Goal: Check status: Check status

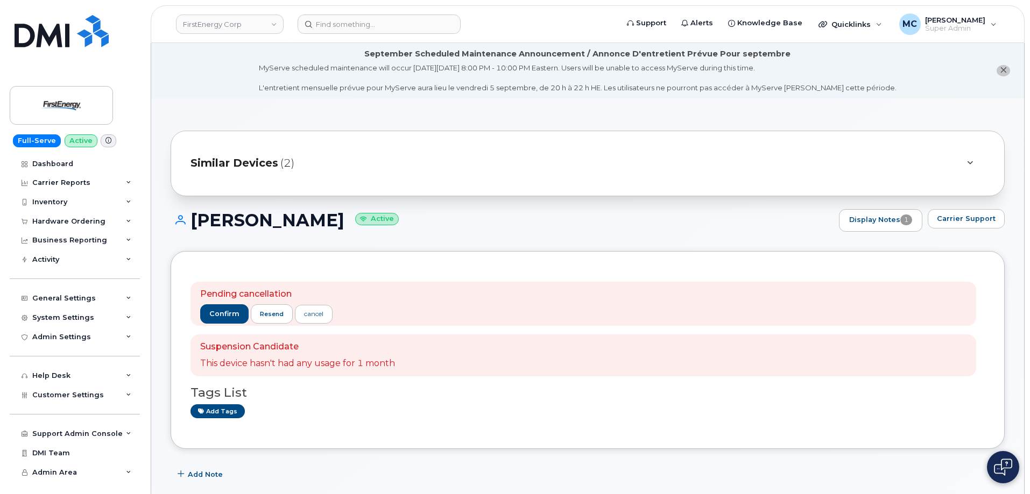
scroll to position [303, 0]
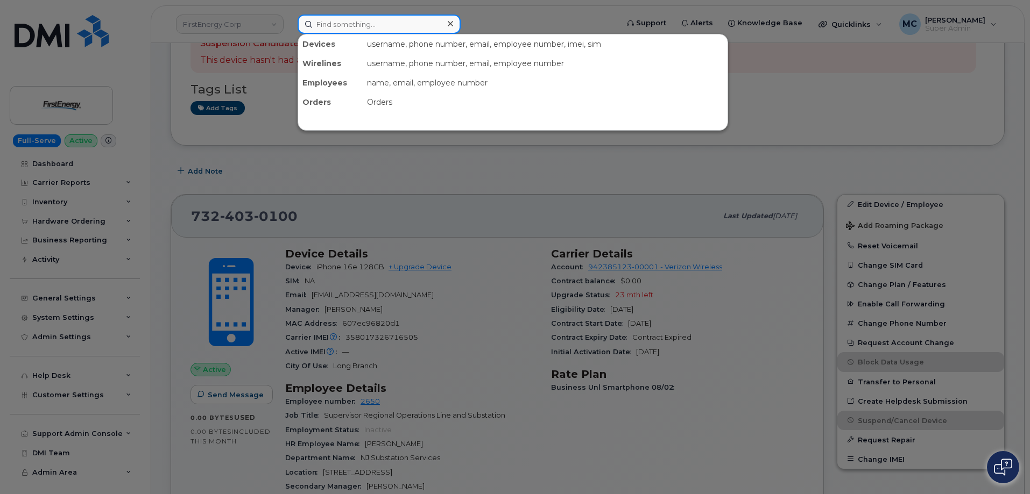
click at [359, 27] on input at bounding box center [378, 24] width 163 height 19
paste input "[PHONE_NUMBER]"
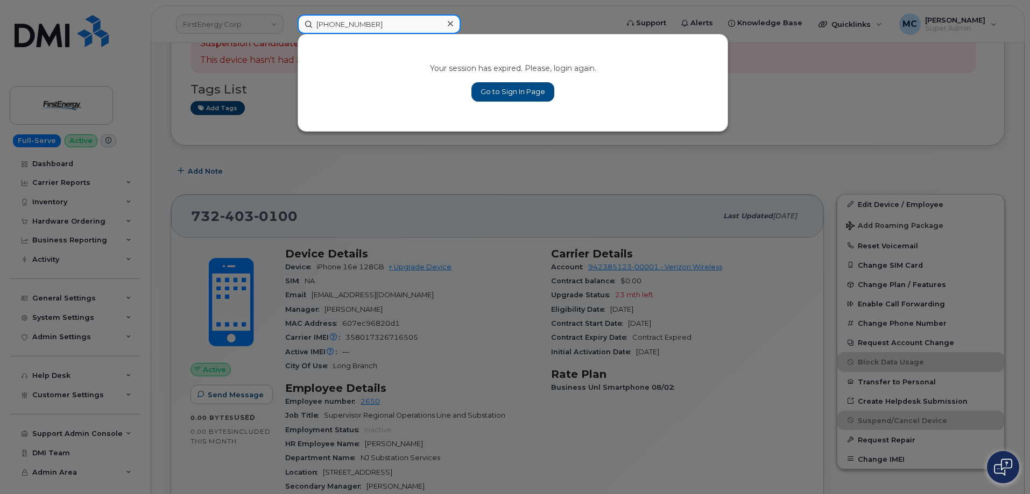
type input "[PHONE_NUMBER]"
click at [487, 88] on link "Go to Sign In Page" at bounding box center [512, 91] width 83 height 19
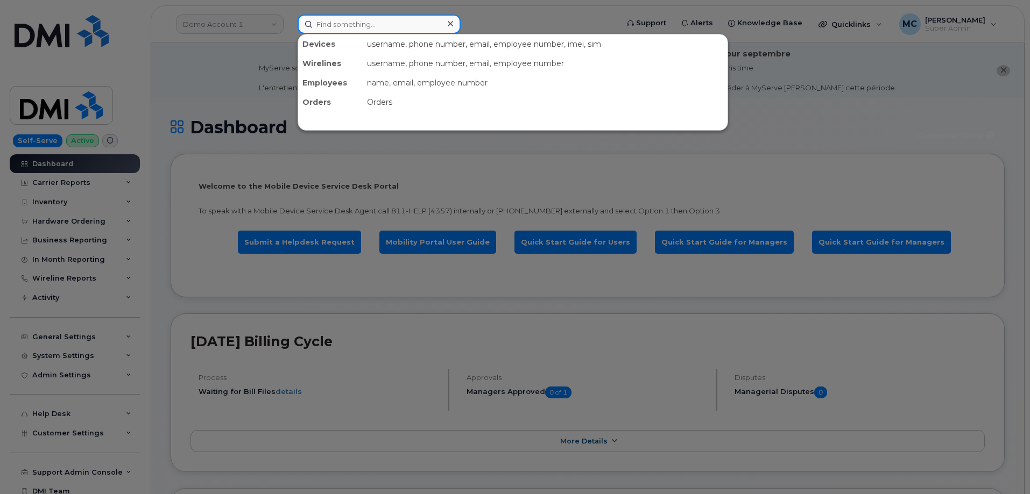
click at [393, 15] on input at bounding box center [378, 24] width 163 height 19
paste input "[PHONE_NUMBER]"
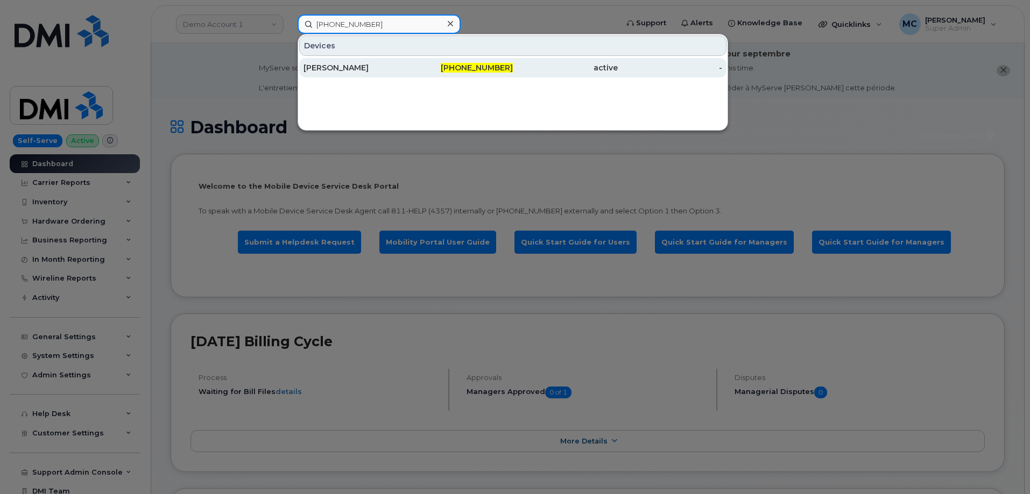
type input "[PHONE_NUMBER]"
click at [464, 69] on span "[PHONE_NUMBER]" at bounding box center [477, 68] width 72 height 10
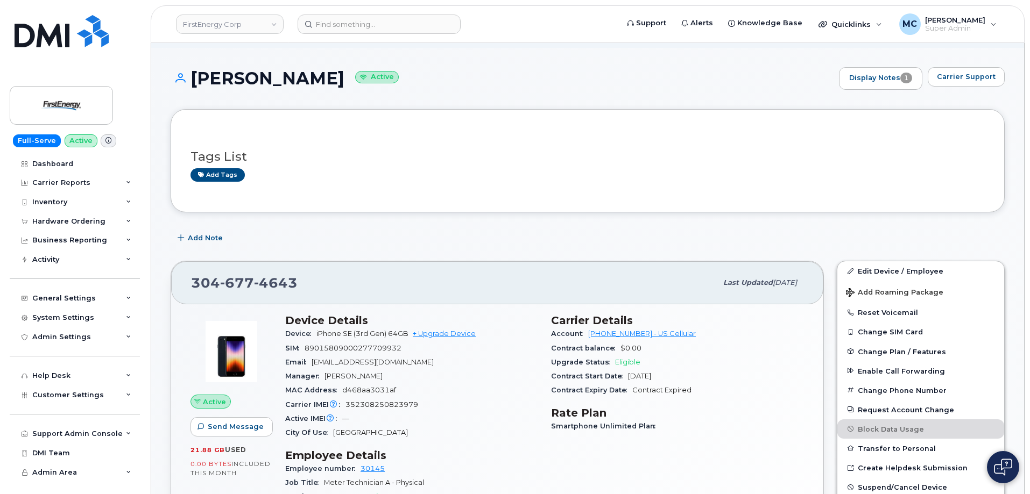
scroll to position [21, 0]
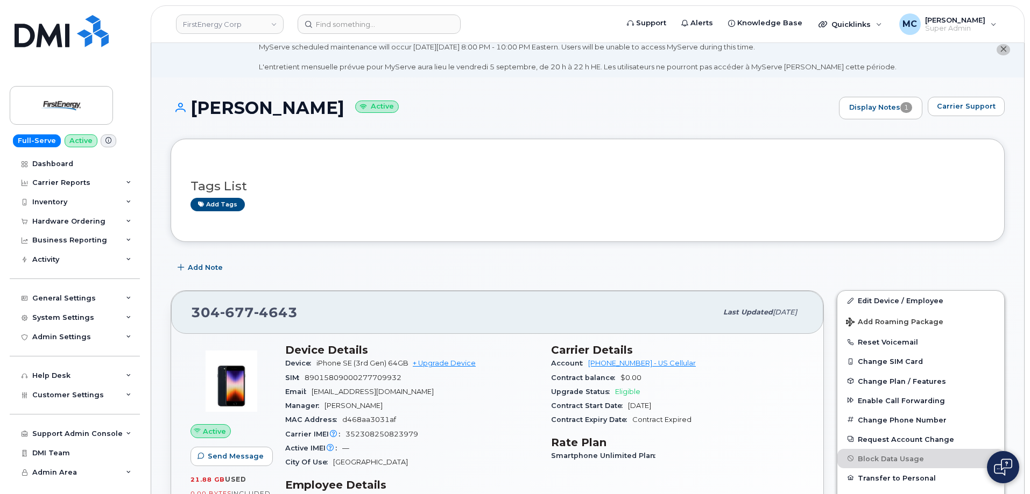
drag, startPoint x: 309, startPoint y: 108, endPoint x: 191, endPoint y: 113, distance: 117.4
click at [191, 113] on h1 "Paul W Miller Active" at bounding box center [502, 107] width 663 height 19
copy h1 "Paul W Miller"
click at [70, 225] on div "Hardware Ordering" at bounding box center [68, 221] width 73 height 9
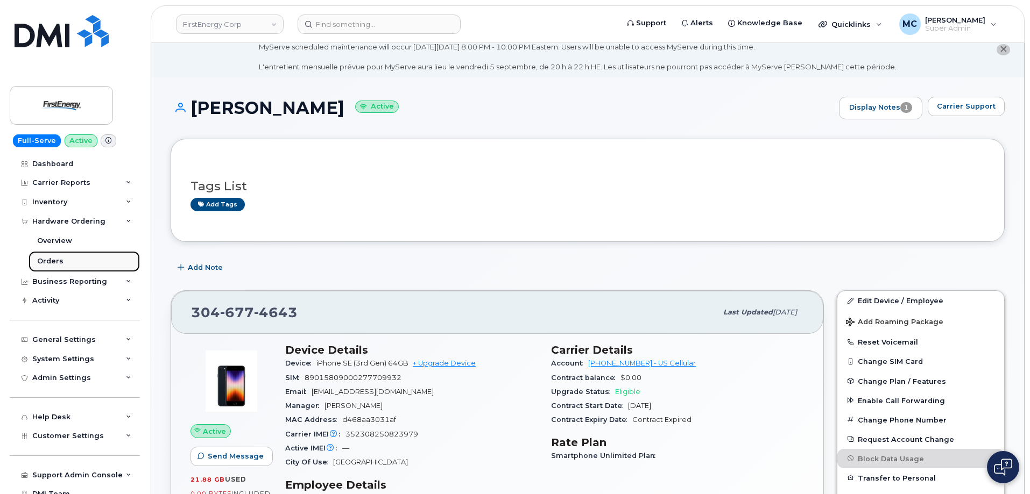
click at [69, 260] on link "Orders" at bounding box center [84, 261] width 111 height 20
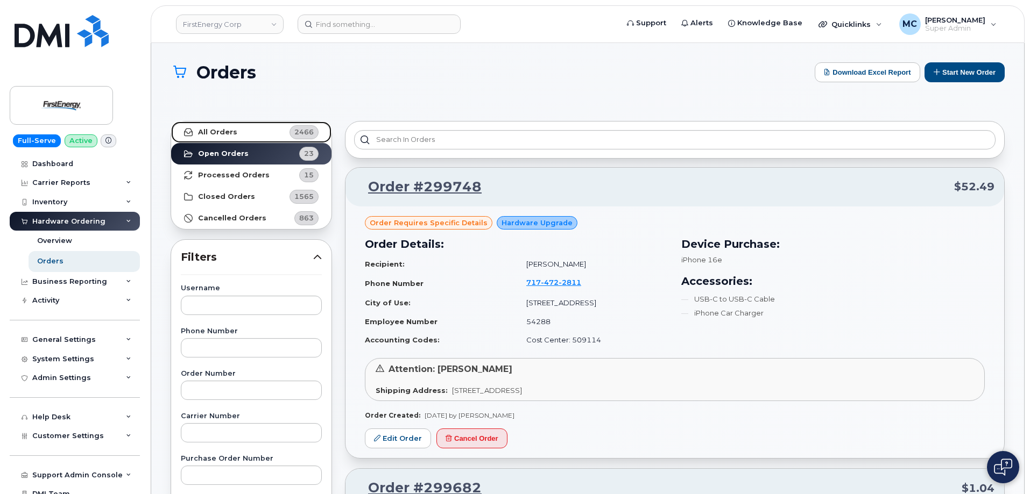
click at [254, 131] on link "All Orders 2466" at bounding box center [251, 133] width 160 height 22
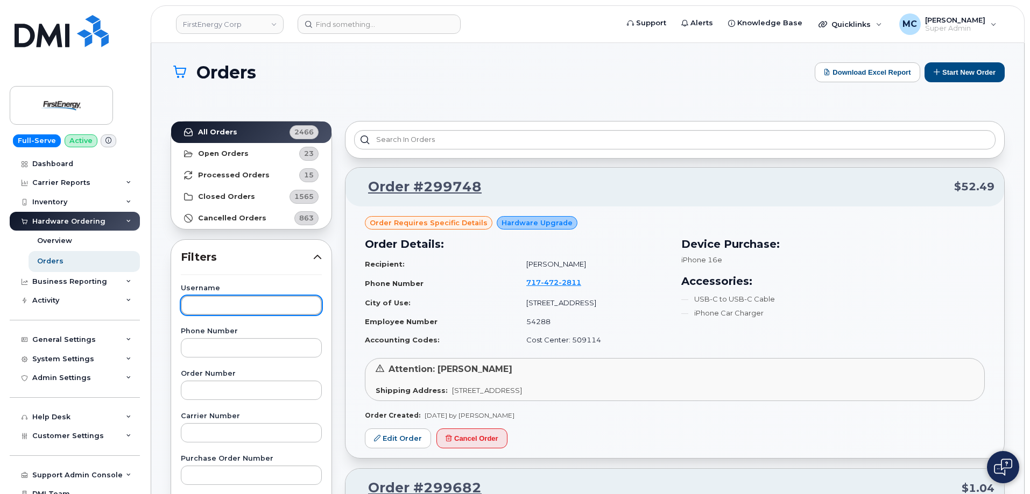
click at [261, 312] on input "text" at bounding box center [251, 305] width 141 height 19
paste input "Paul W Miller"
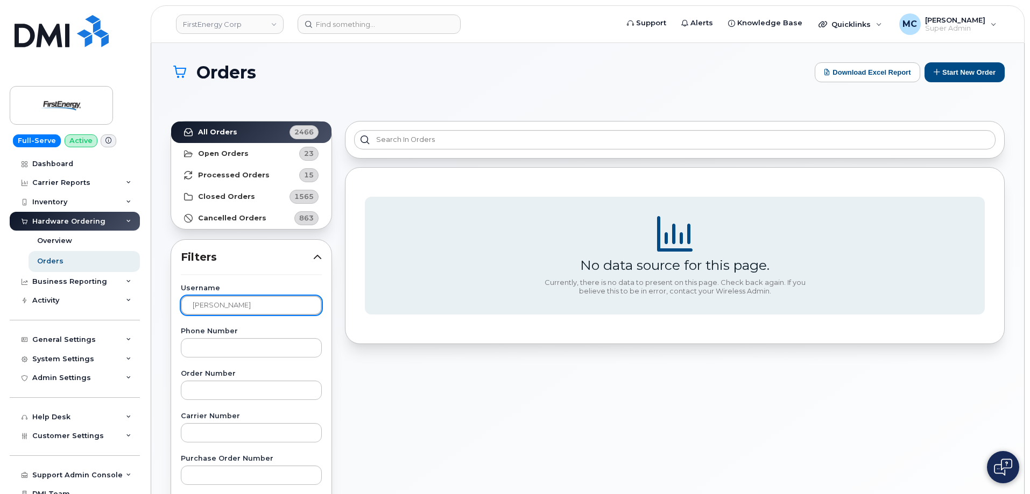
drag, startPoint x: 210, startPoint y: 304, endPoint x: 280, endPoint y: 306, distance: 70.5
click at [279, 306] on input "Paul W Miller" at bounding box center [251, 305] width 141 height 19
type input "Paul"
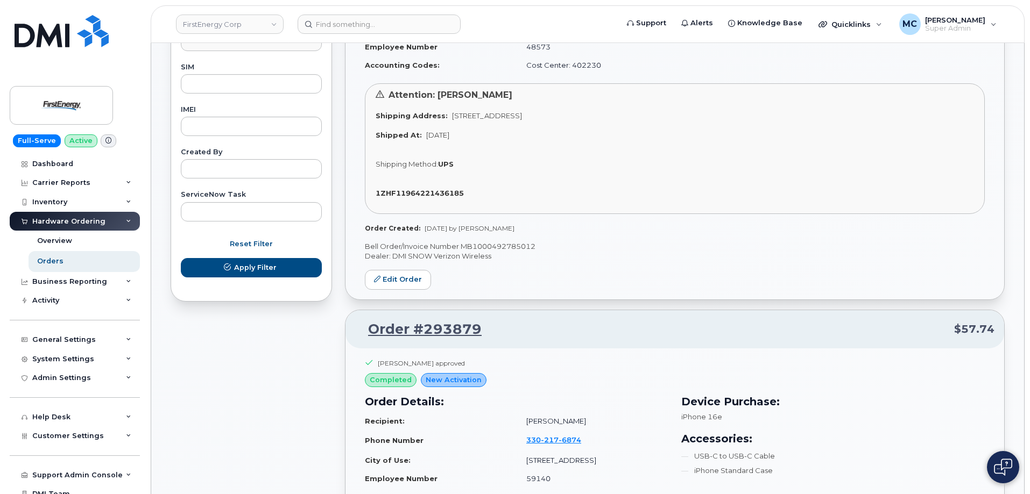
scroll to position [138, 0]
